Goal: Task Accomplishment & Management: Manage account settings

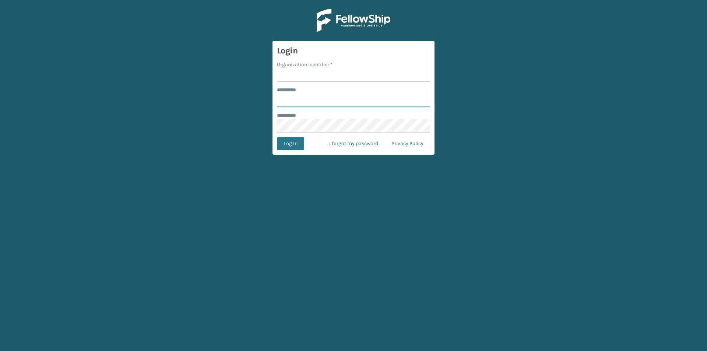
type input "******"
click at [331, 82] on input "Organization Identifier *" at bounding box center [353, 74] width 153 height 13
type input "milliard"
click at [290, 147] on button "Log In" at bounding box center [290, 143] width 27 height 13
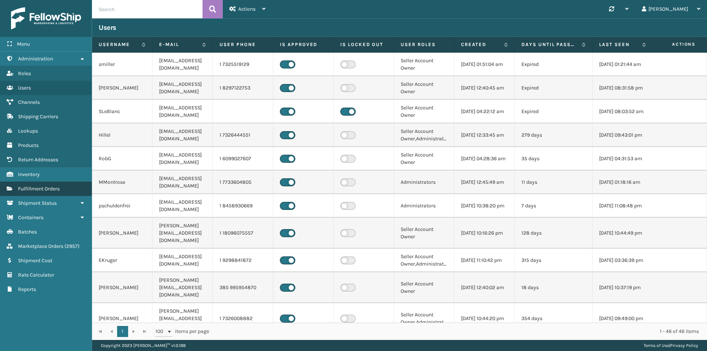
click at [53, 186] on span "Fulfillment Orders" at bounding box center [39, 189] width 42 height 6
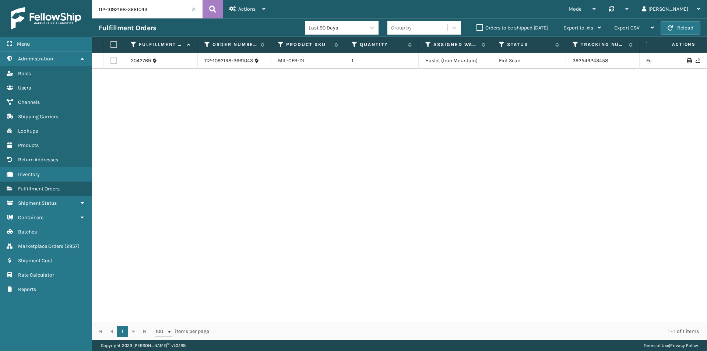
click at [140, 20] on div "Fulfillment Orders Last 90 Days Group by Orders to be shipped today Export to .…" at bounding box center [399, 27] width 615 height 18
click at [146, 12] on input "112-1092198-3661043" at bounding box center [147, 9] width 110 height 18
paste input "3-4659102-6733825)"
click at [207, 11] on button at bounding box center [213, 9] width 20 height 18
click at [165, 9] on input "113-4659102-6733825)" at bounding box center [147, 9] width 110 height 18
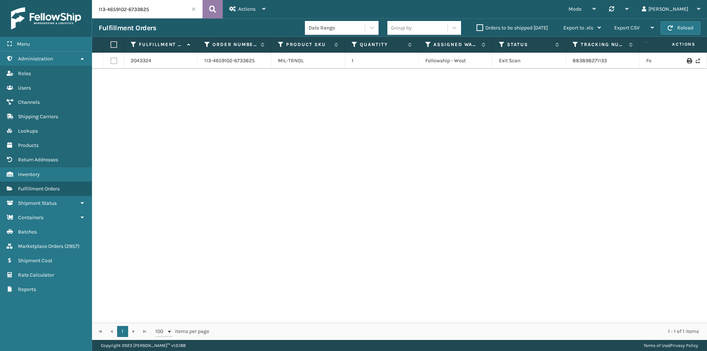
click at [218, 6] on button at bounding box center [213, 9] width 20 height 18
drag, startPoint x: 608, startPoint y: 61, endPoint x: 550, endPoint y: 60, distance: 57.5
click at [550, 60] on tr "2043324 113-4659102-6733825 MIL-TRNDL 1 Fellowship - West Exit Scan 88389827113…" at bounding box center [504, 61] width 824 height 16
copy tr "883898271133"
click at [132, 6] on input "113-4659102-6733825" at bounding box center [147, 9] width 110 height 18
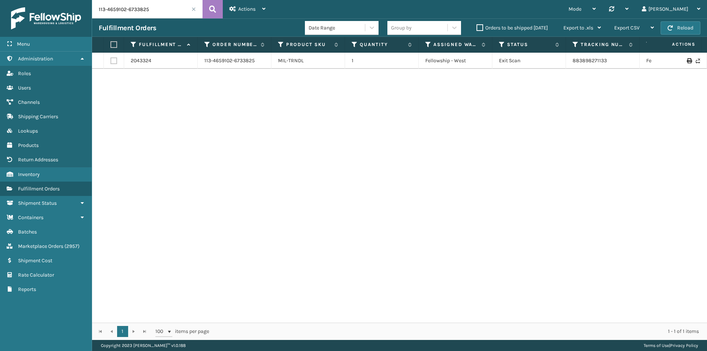
click at [202, 8] on input "113-4659102-6733825" at bounding box center [147, 9] width 110 height 18
click at [206, 8] on button at bounding box center [213, 9] width 20 height 18
drag, startPoint x: 626, startPoint y: 65, endPoint x: 561, endPoint y: 64, distance: 65.6
click at [561, 64] on tr "2043324 113-4659102-6733825 MIL-TRNDL 1 Fellowship - West Exit Scan 88389827113…" at bounding box center [504, 61] width 824 height 16
copy tr "883898271133"
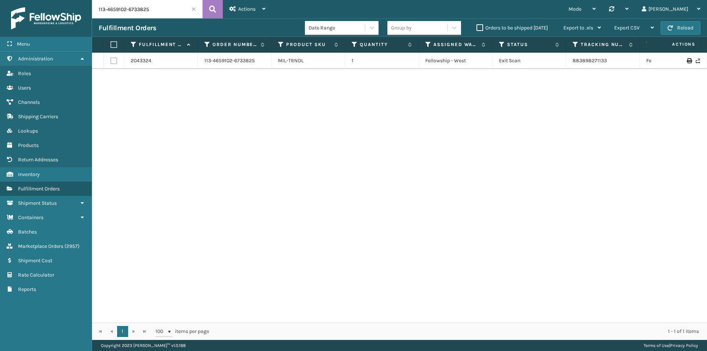
click at [157, 7] on input "113-4659102-6733825" at bounding box center [147, 9] width 110 height 18
paste input "0496117-0637803"
type input "113-0496117-0637803"
click at [217, 9] on button at bounding box center [213, 9] width 20 height 18
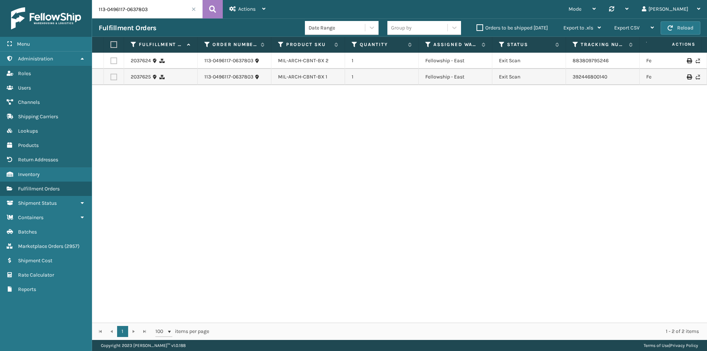
click at [126, 4] on input "113-0496117-0637803" at bounding box center [147, 9] width 110 height 18
drag, startPoint x: 632, startPoint y: 84, endPoint x: 560, endPoint y: 81, distance: 71.5
click at [560, 81] on tr "2037625 113-0496117-0637803 MIL-ARCH-CBNT-BX 1 1 Fellowship - East Exit Scan 39…" at bounding box center [504, 77] width 824 height 16
copy tr "392446800140"
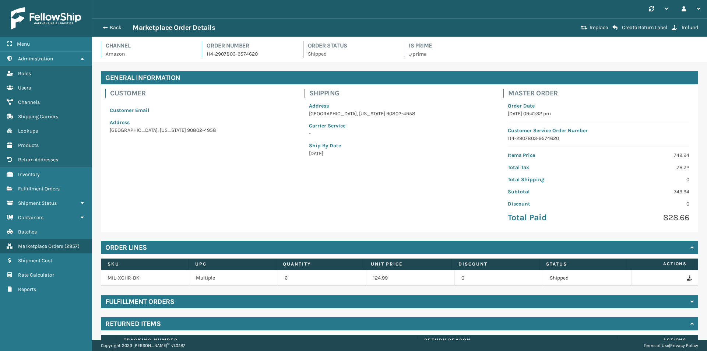
scroll to position [118, 0]
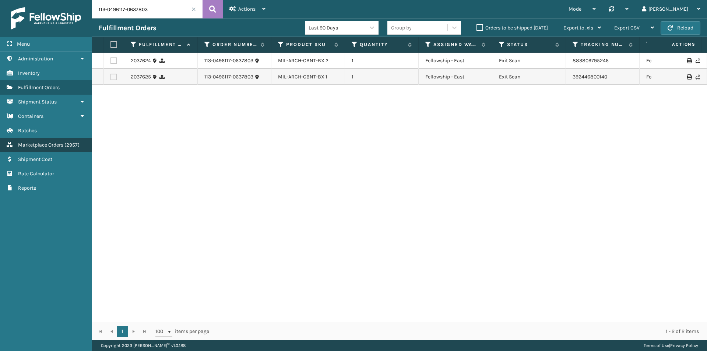
click at [76, 145] on span "( 2957 )" at bounding box center [71, 145] width 15 height 6
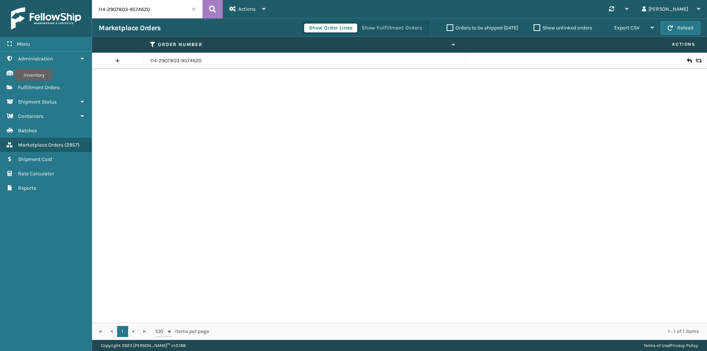
click at [161, 12] on input "114-2907803-9574620" at bounding box center [147, 9] width 110 height 18
paste input "3-0496117-0637803"
type input "113-0496117-0637803"
click at [219, 9] on button at bounding box center [213, 9] width 20 height 18
click at [690, 62] on div at bounding box center [586, 60] width 228 height 7
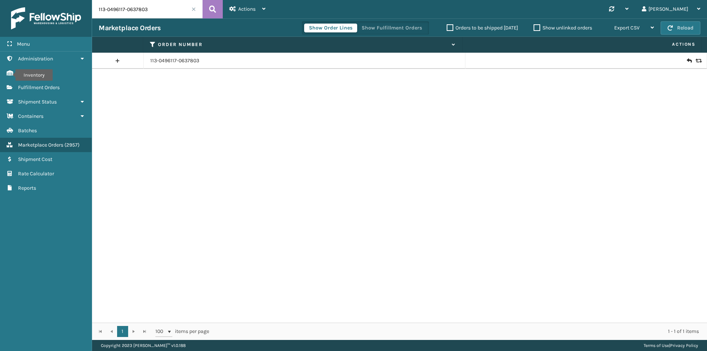
click at [696, 62] on icon at bounding box center [698, 60] width 4 height 5
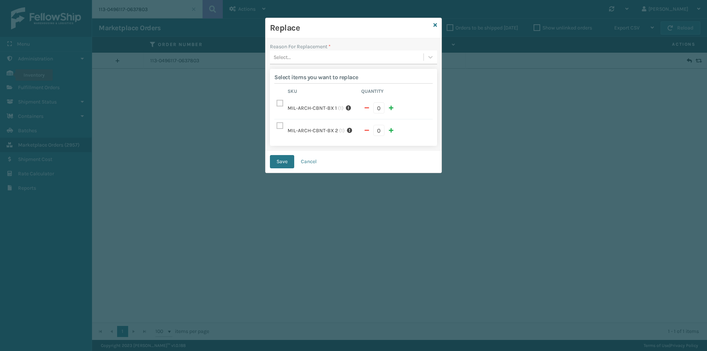
click at [390, 133] on span "button" at bounding box center [391, 130] width 4 height 5
checkbox input "true"
type input "1"
click at [333, 56] on div "Select..." at bounding box center [347, 57] width 154 height 12
click at [304, 134] on div "Wrong item sent" at bounding box center [353, 130] width 167 height 14
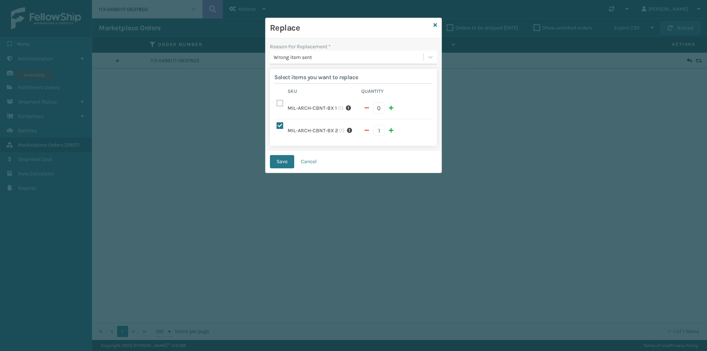
click at [279, 100] on label at bounding box center [281, 103] width 9 height 6
click at [277, 100] on input "checkbox" at bounding box center [277, 101] width 0 height 5
checkbox input "true"
type input "1"
click at [277, 124] on label at bounding box center [281, 126] width 9 height 6
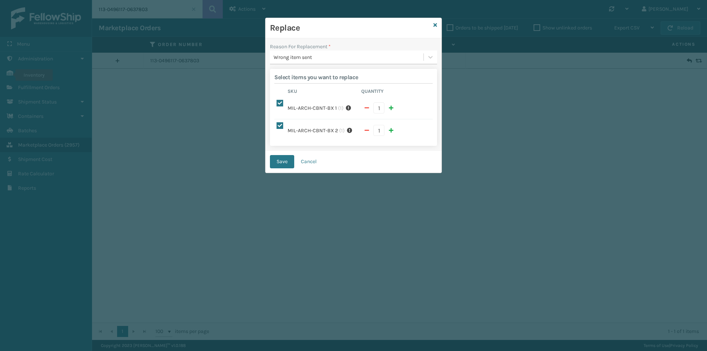
click at [277, 104] on input "checkbox" at bounding box center [277, 101] width 0 height 5
checkbox input "false"
type input "0"
click at [281, 124] on label at bounding box center [281, 126] width 9 height 6
click at [277, 104] on input "checkbox" at bounding box center [277, 101] width 0 height 5
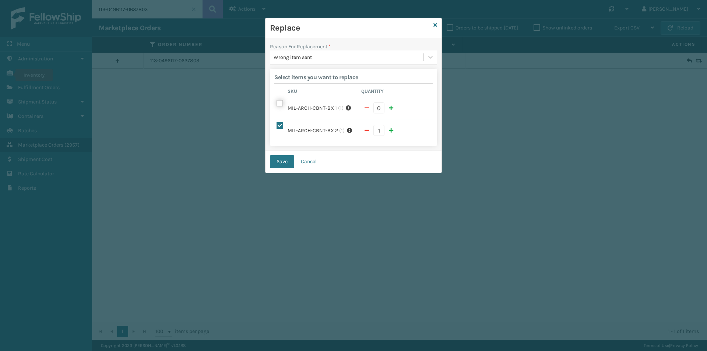
checkbox input "true"
type input "1"
click at [365, 131] on span "button" at bounding box center [367, 130] width 4 height 5
checkbox input "false"
type input "0"
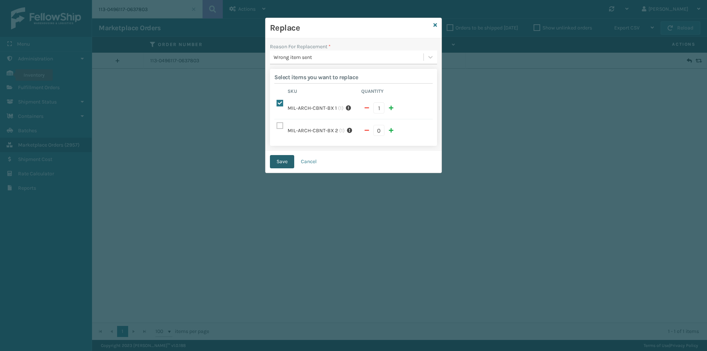
click at [279, 163] on button "Save" at bounding box center [282, 161] width 24 height 13
